Goal: Information Seeking & Learning: Learn about a topic

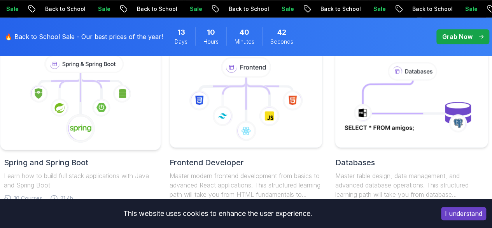
scroll to position [401, 0]
click at [108, 109] on icon at bounding box center [101, 107] width 18 height 18
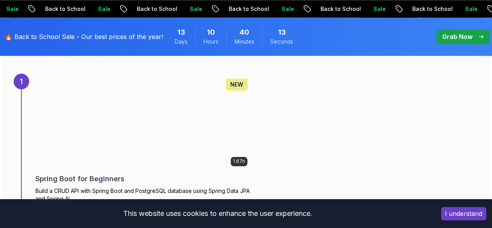
scroll to position [548, 0]
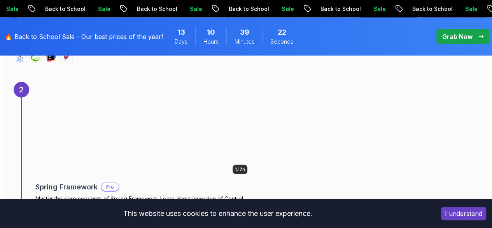
scroll to position [827, 0]
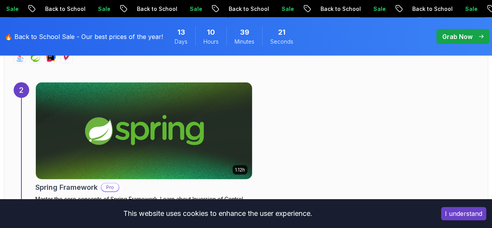
click at [121, 149] on img at bounding box center [143, 130] width 227 height 101
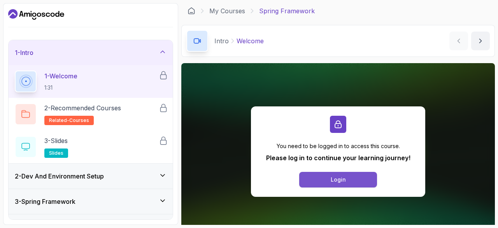
click at [333, 179] on div "Login" at bounding box center [338, 179] width 15 height 8
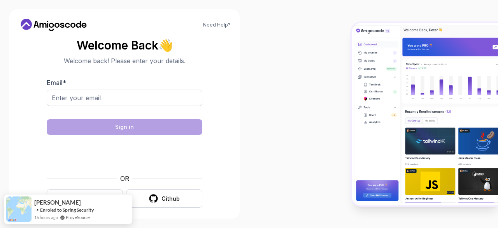
click at [93, 194] on div "Google" at bounding box center [91, 198] width 20 height 8
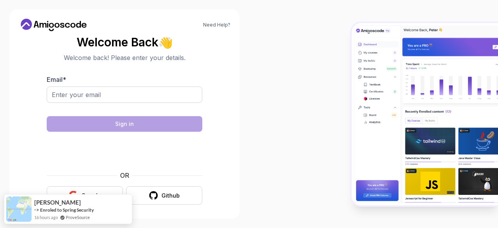
scroll to position [6, 0]
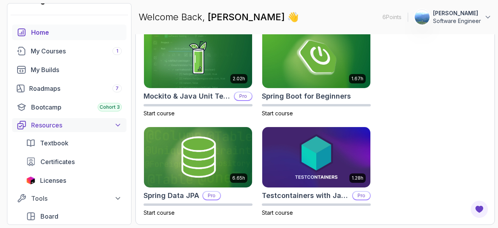
scroll to position [17, 0]
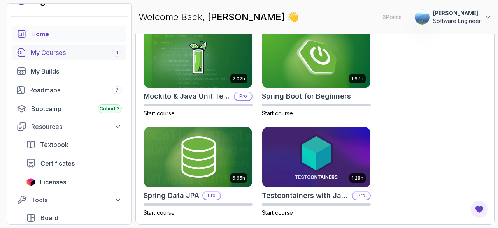
click at [58, 52] on div "My Courses 1" at bounding box center [76, 52] width 91 height 9
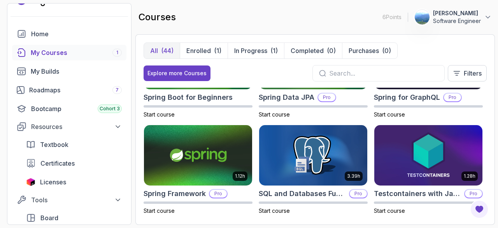
scroll to position [1163, 0]
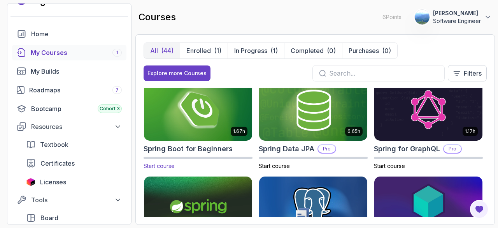
click at [209, 107] on img at bounding box center [198, 109] width 114 height 63
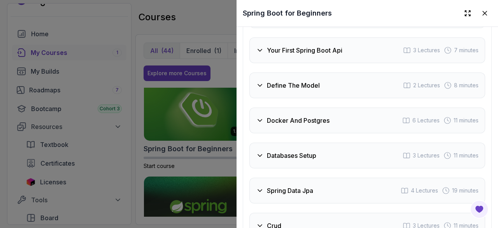
scroll to position [1394, 0]
click at [166, 151] on div at bounding box center [249, 114] width 498 height 228
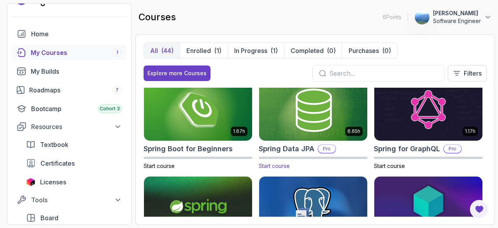
click at [320, 118] on img at bounding box center [313, 109] width 114 height 63
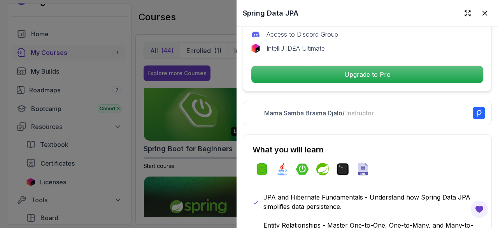
scroll to position [307, 0]
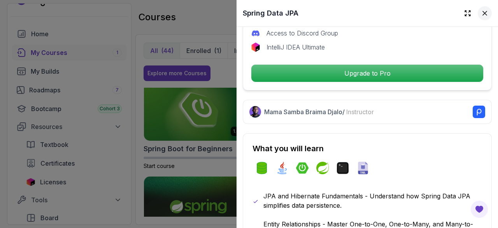
click at [483, 12] on icon at bounding box center [485, 13] width 4 height 4
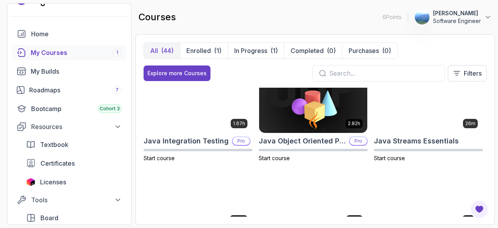
scroll to position [0, 0]
